Goal: Task Accomplishment & Management: Complete application form

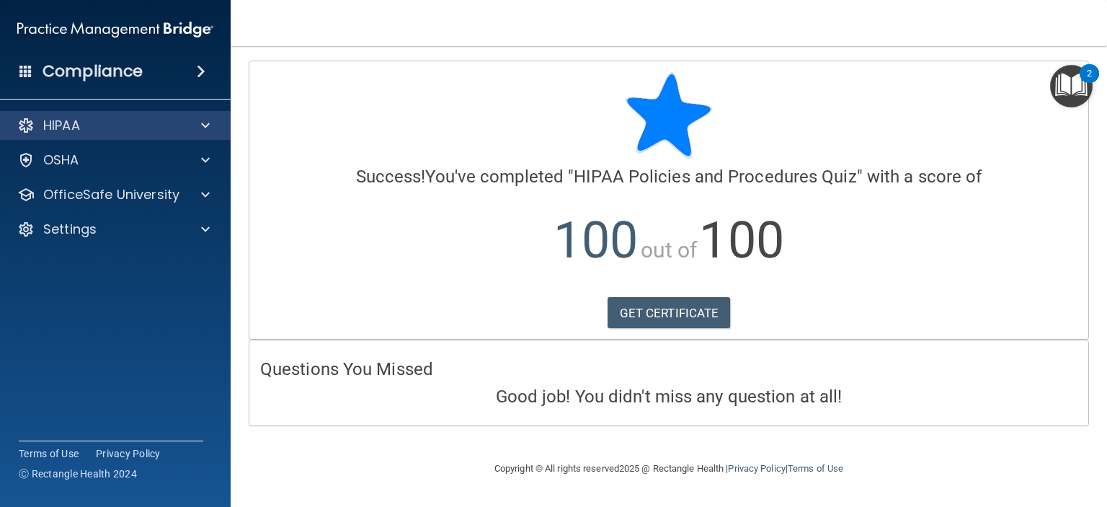
click at [114, 135] on div "HIPAA" at bounding box center [115, 125] width 231 height 29
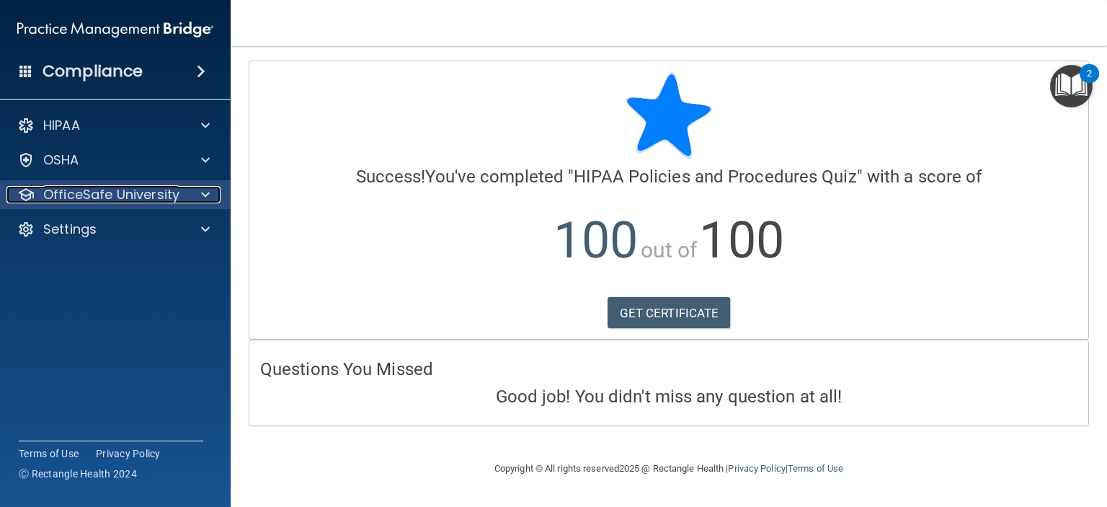
click at [115, 192] on p "OfficeSafe University" at bounding box center [111, 194] width 136 height 17
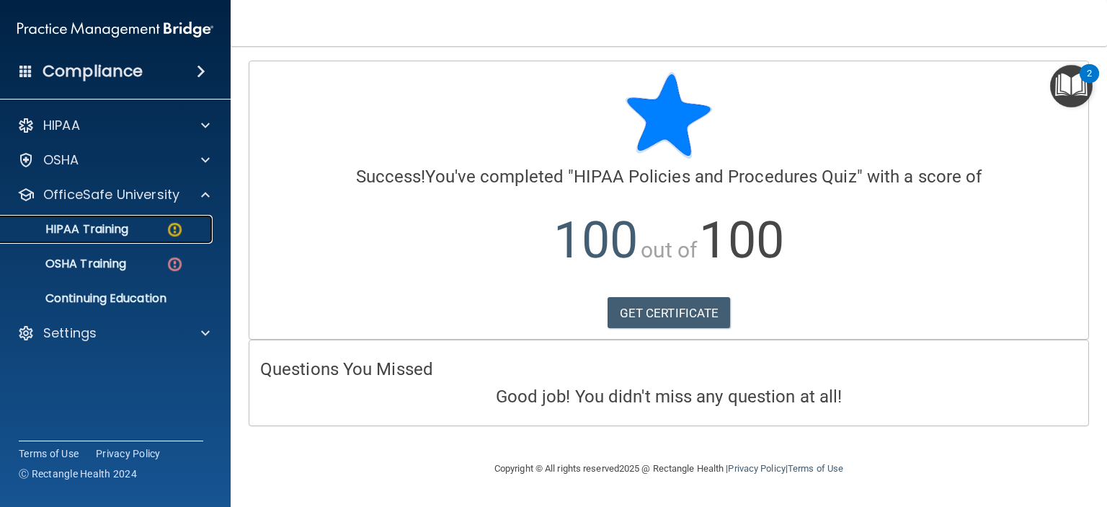
click at [131, 222] on div "HIPAA Training" at bounding box center [107, 229] width 197 height 14
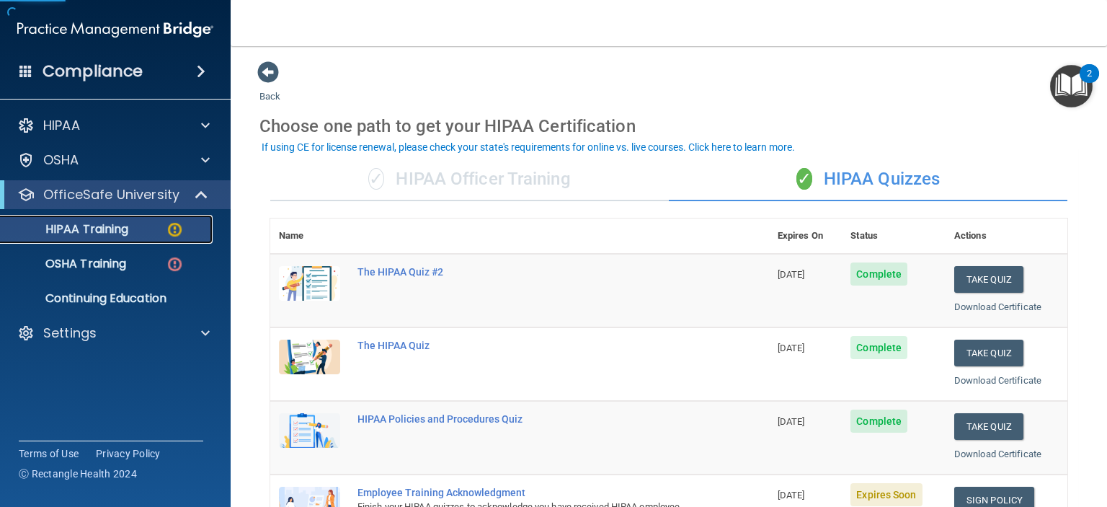
scroll to position [216, 0]
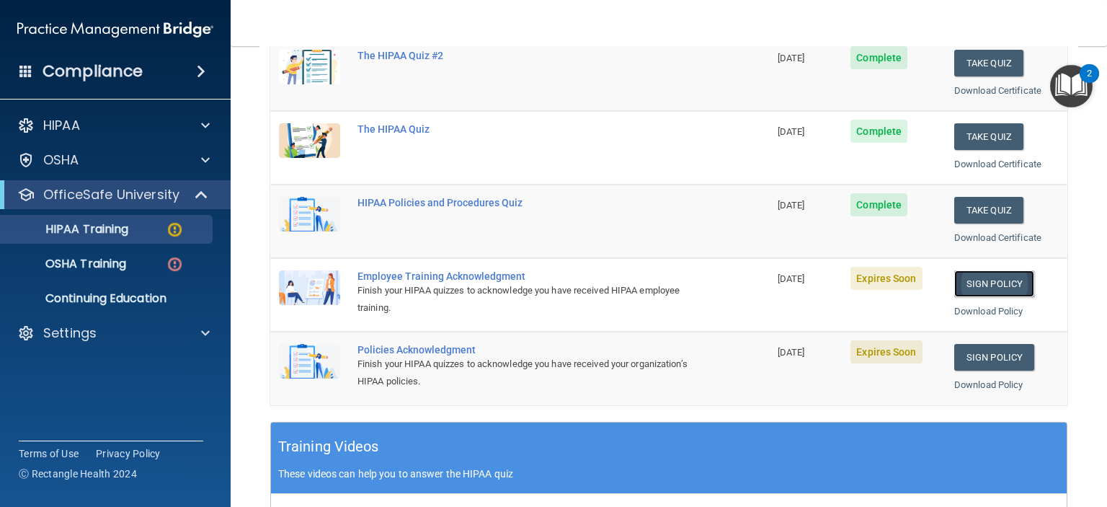
click at [978, 277] on link "Sign Policy" at bounding box center [994, 283] width 80 height 27
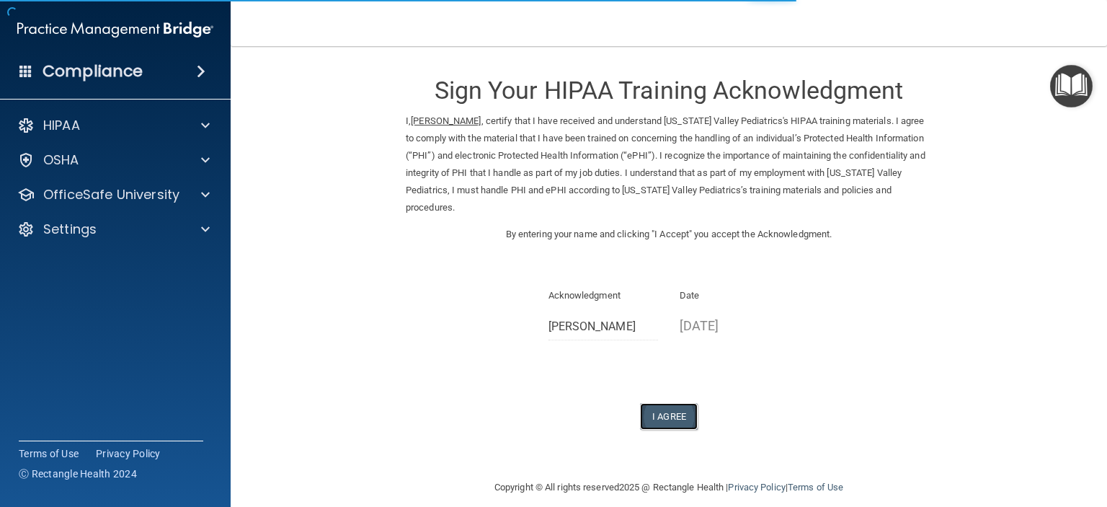
click at [683, 417] on button "I Agree" at bounding box center [669, 416] width 58 height 27
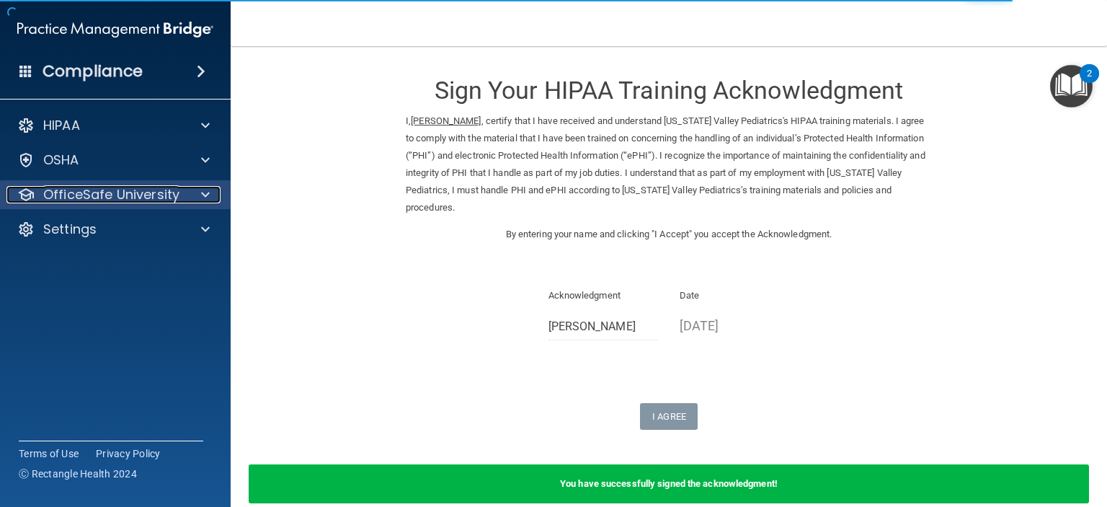
click at [212, 200] on div at bounding box center [203, 194] width 36 height 17
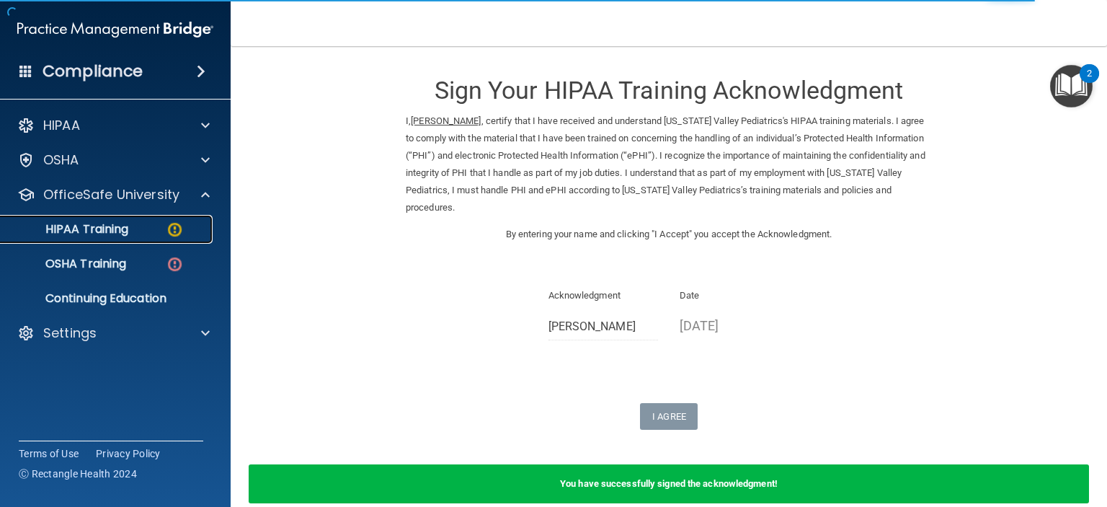
click at [171, 234] on img at bounding box center [175, 229] width 18 height 18
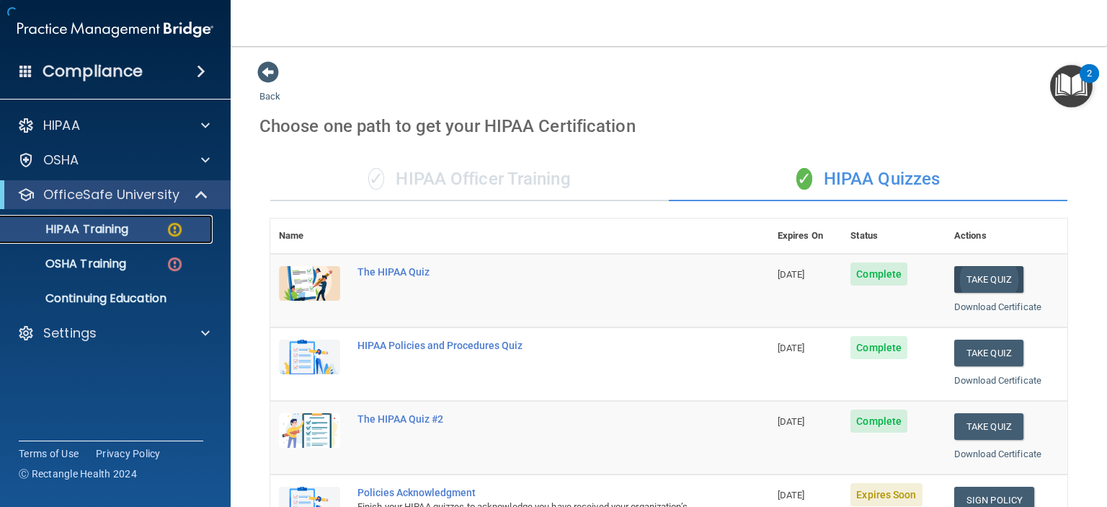
scroll to position [216, 0]
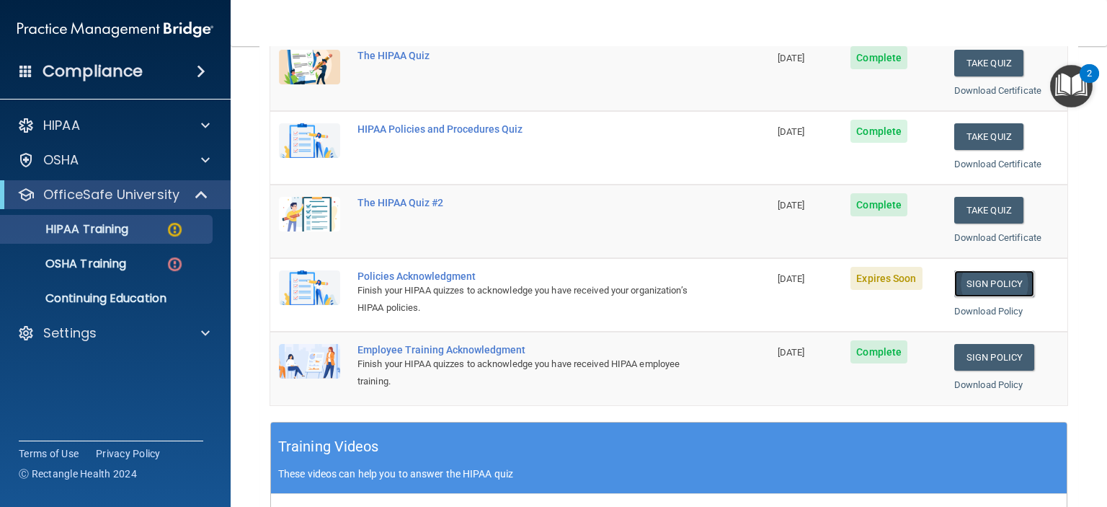
click at [990, 285] on link "Sign Policy" at bounding box center [994, 283] width 80 height 27
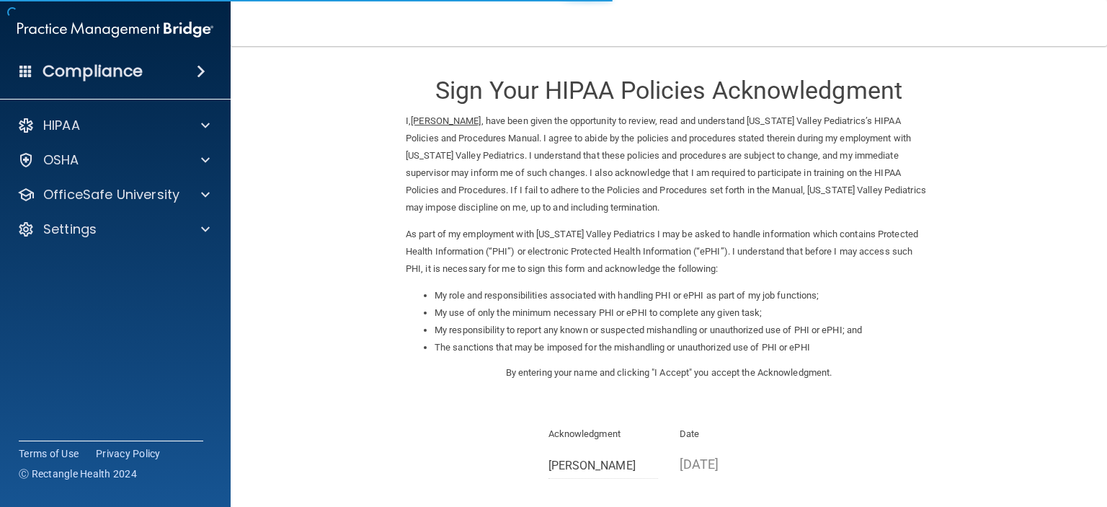
scroll to position [153, 0]
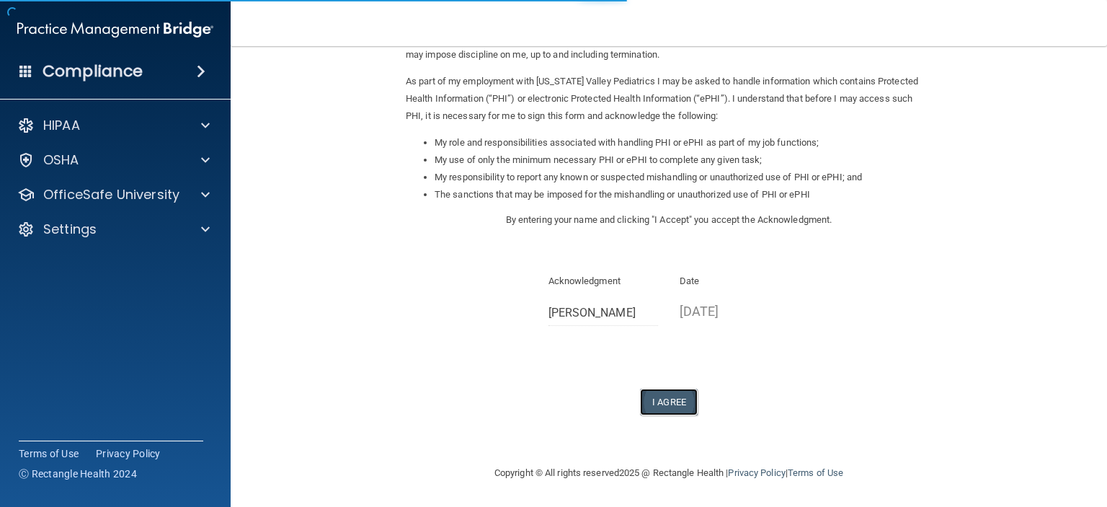
click at [662, 399] on button "I Agree" at bounding box center [669, 401] width 58 height 27
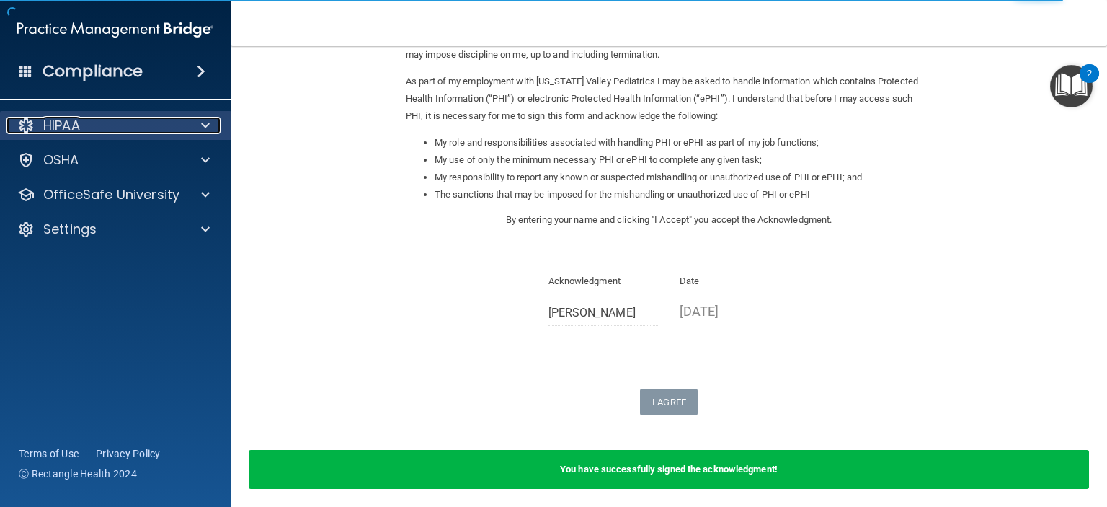
click at [188, 133] on div at bounding box center [203, 125] width 36 height 17
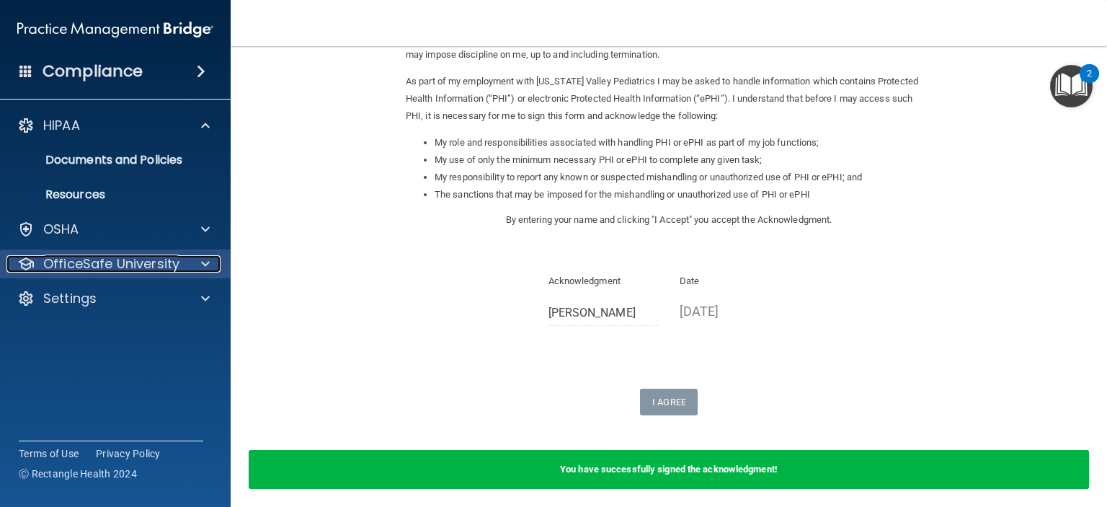
click at [160, 259] on p "OfficeSafe University" at bounding box center [111, 263] width 136 height 17
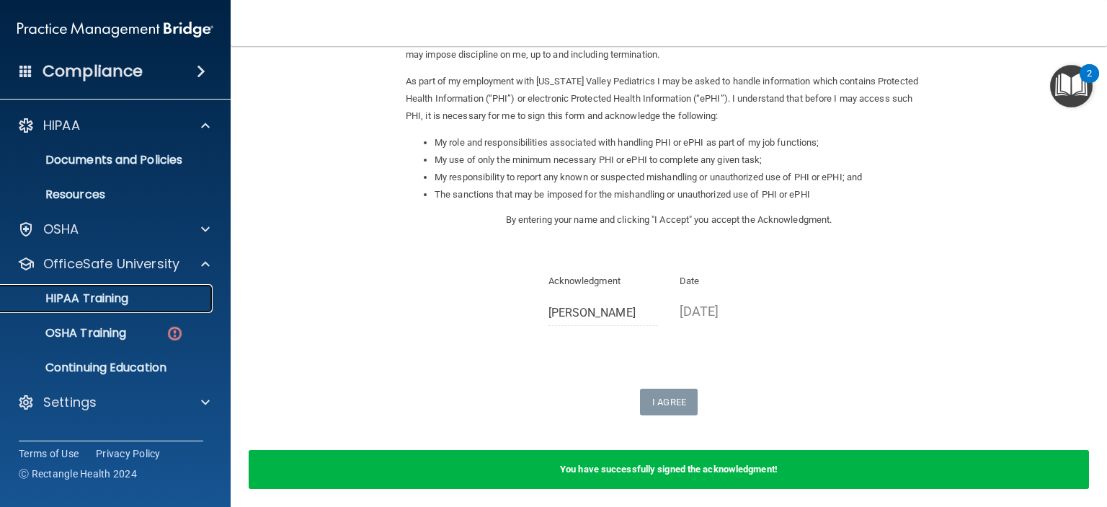
click at [159, 293] on div "HIPAA Training" at bounding box center [107, 298] width 197 height 14
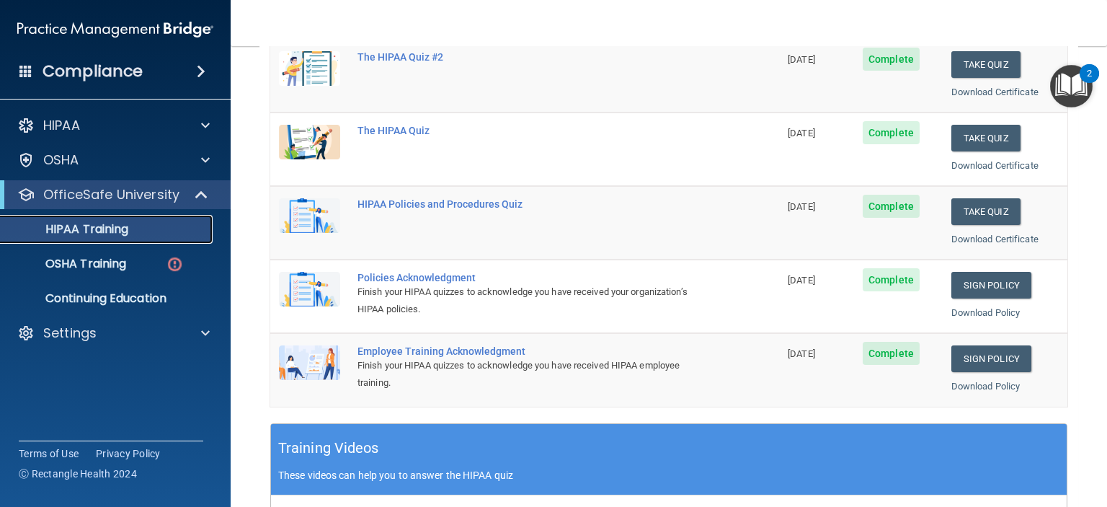
scroll to position [143, 0]
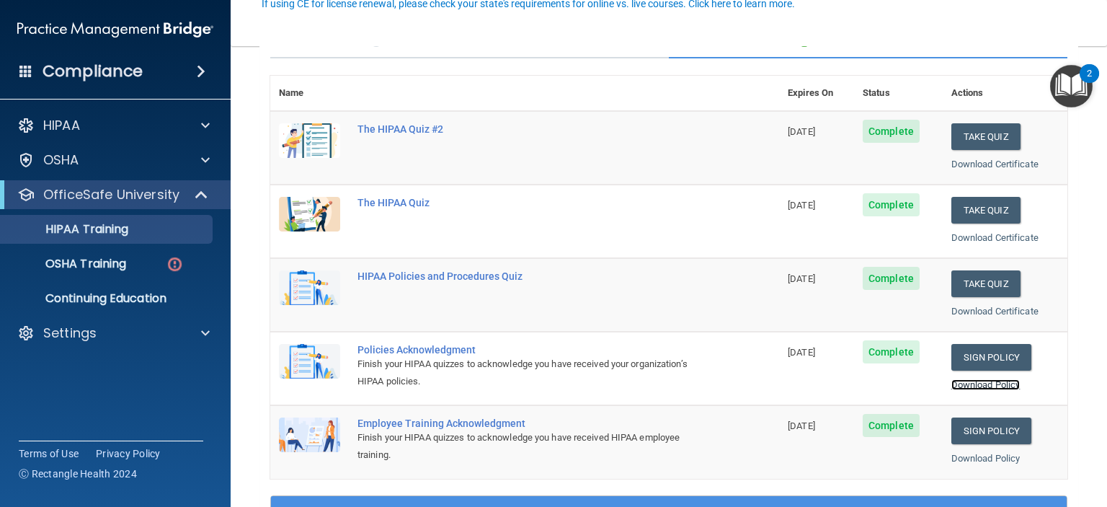
click at [981, 383] on link "Download Policy" at bounding box center [985, 384] width 69 height 11
click at [119, 245] on ul "HIPAA Training OSHA Training Continuing Education" at bounding box center [116, 261] width 261 height 104
click at [118, 256] on p "OSHA Training" at bounding box center [67, 263] width 117 height 14
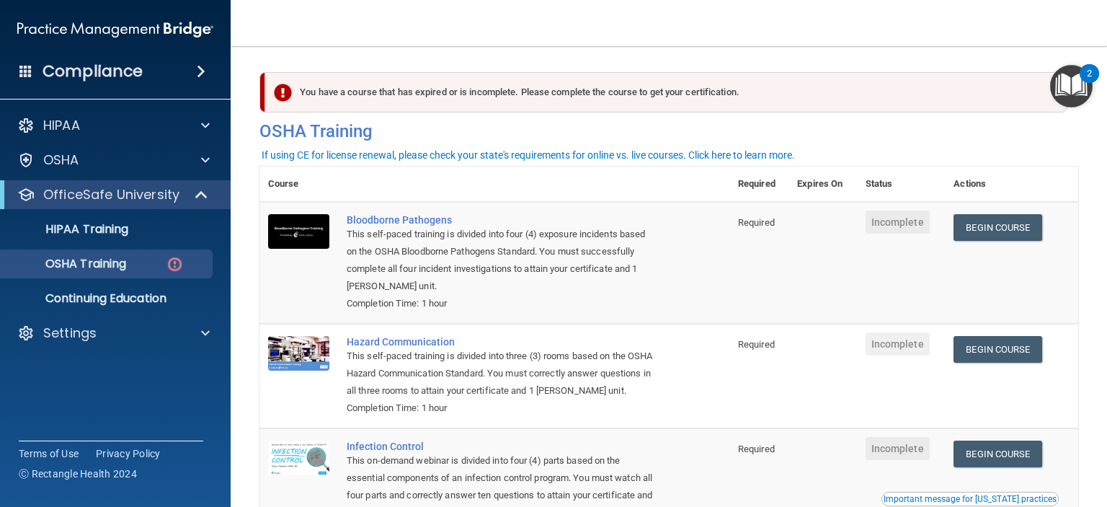
click at [125, 67] on h4 "Compliance" at bounding box center [93, 71] width 100 height 20
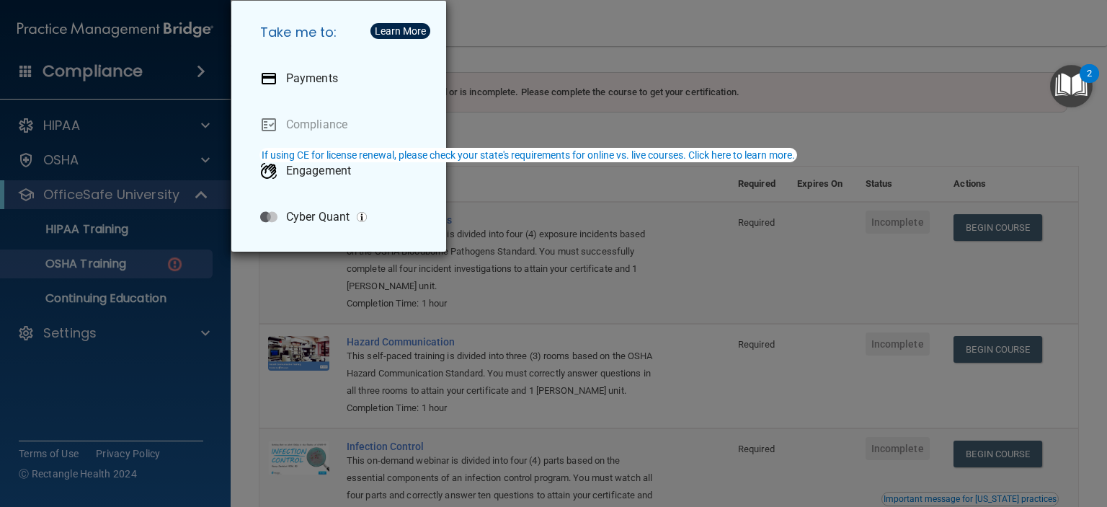
click at [128, 362] on div "Take me to: Payments Compliance Engagement Cyber Quant" at bounding box center [553, 253] width 1107 height 507
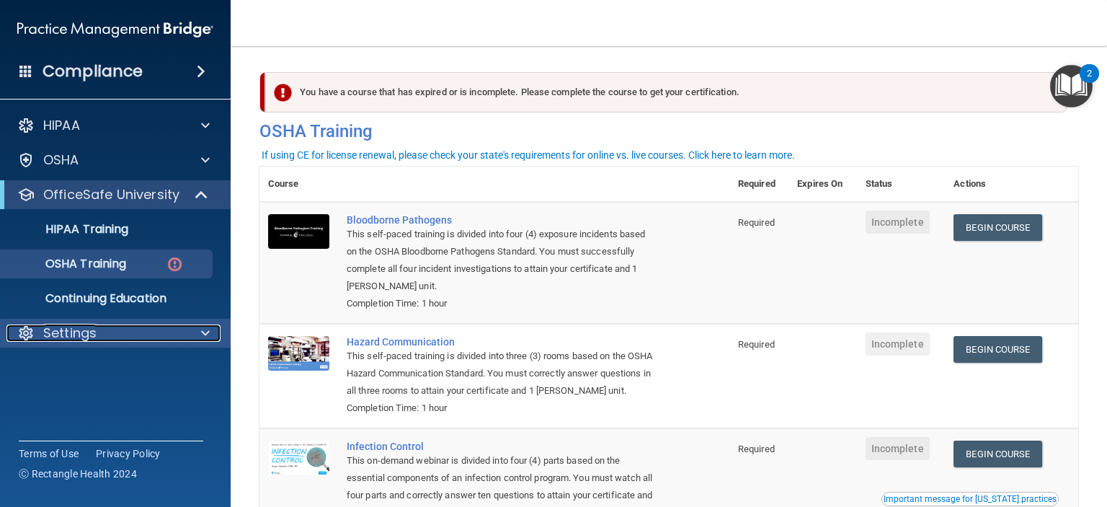
click at [161, 328] on div "Settings" at bounding box center [95, 332] width 179 height 17
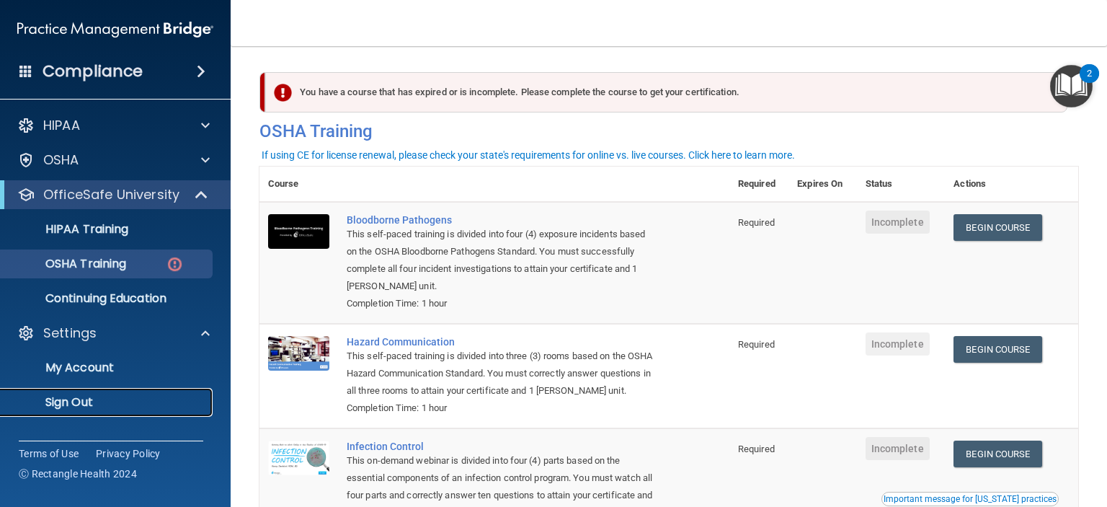
click at [79, 398] on p "Sign Out" at bounding box center [107, 402] width 197 height 14
